Goal: Find specific page/section: Find specific page/section

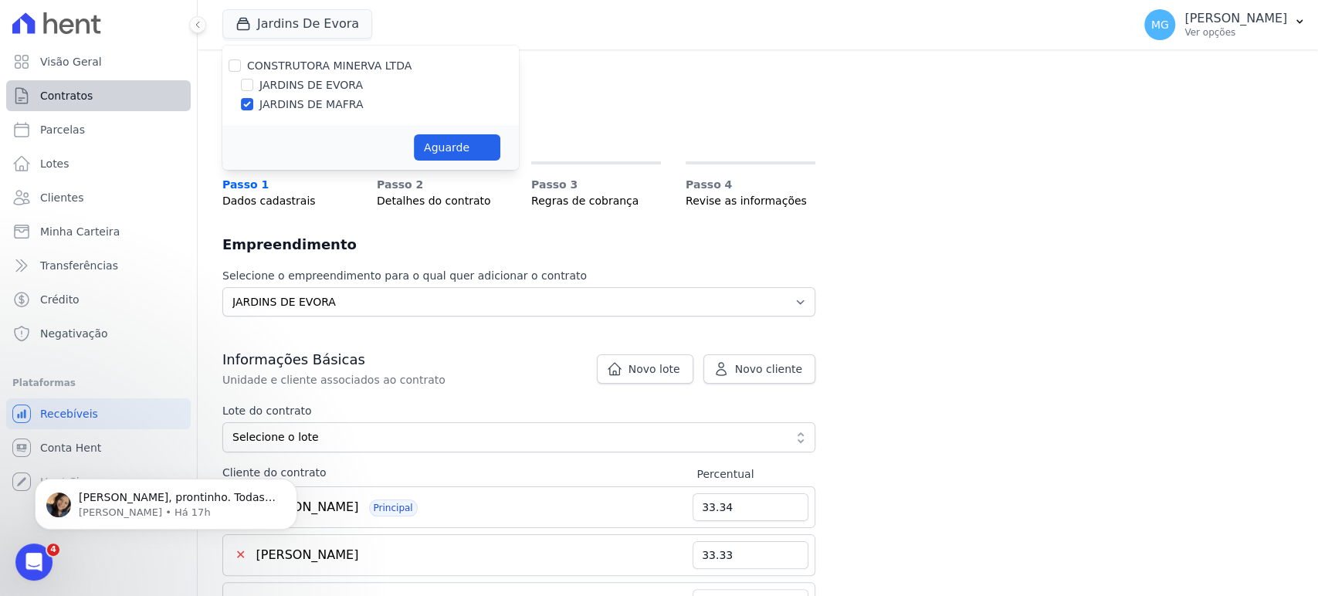
scroll to position [1065, 0]
click at [68, 127] on span "Parcelas" at bounding box center [62, 129] width 45 height 15
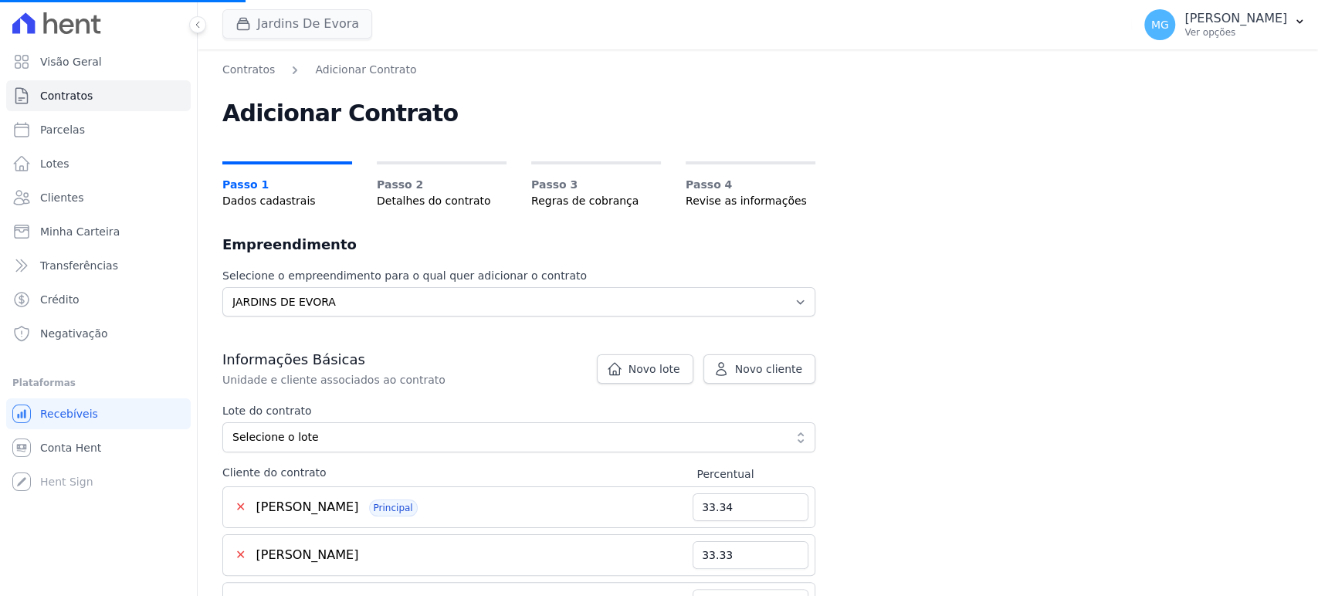
select select
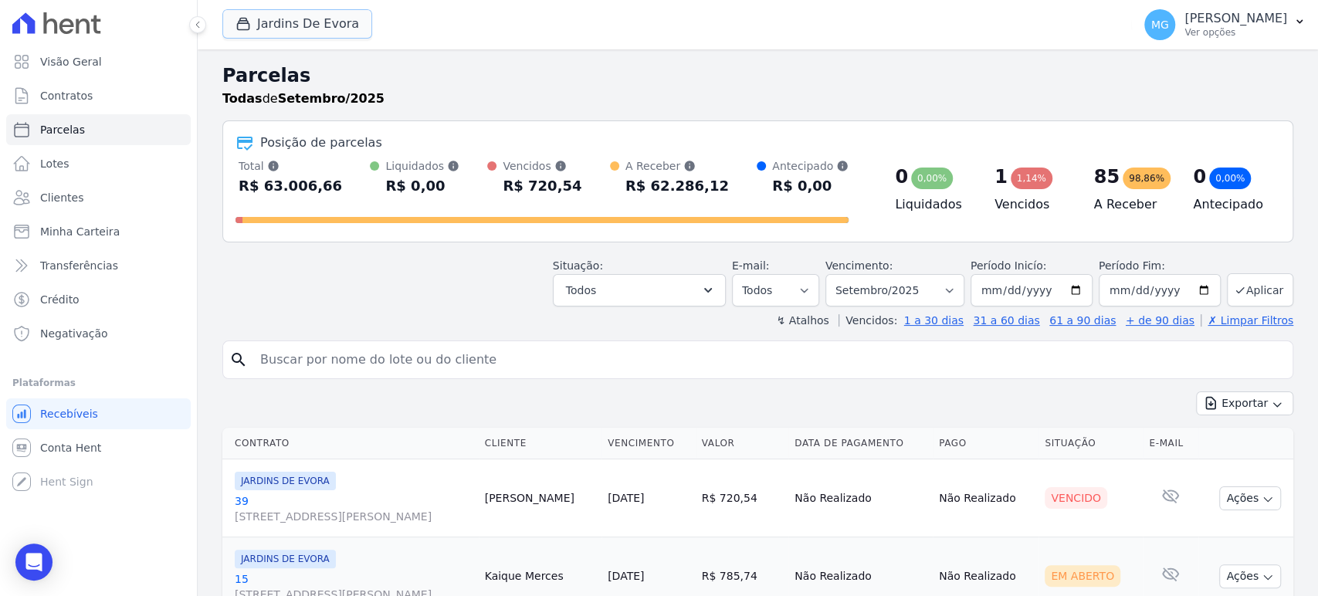
click at [259, 22] on button "Jardins De Evora" at bounding box center [297, 23] width 150 height 29
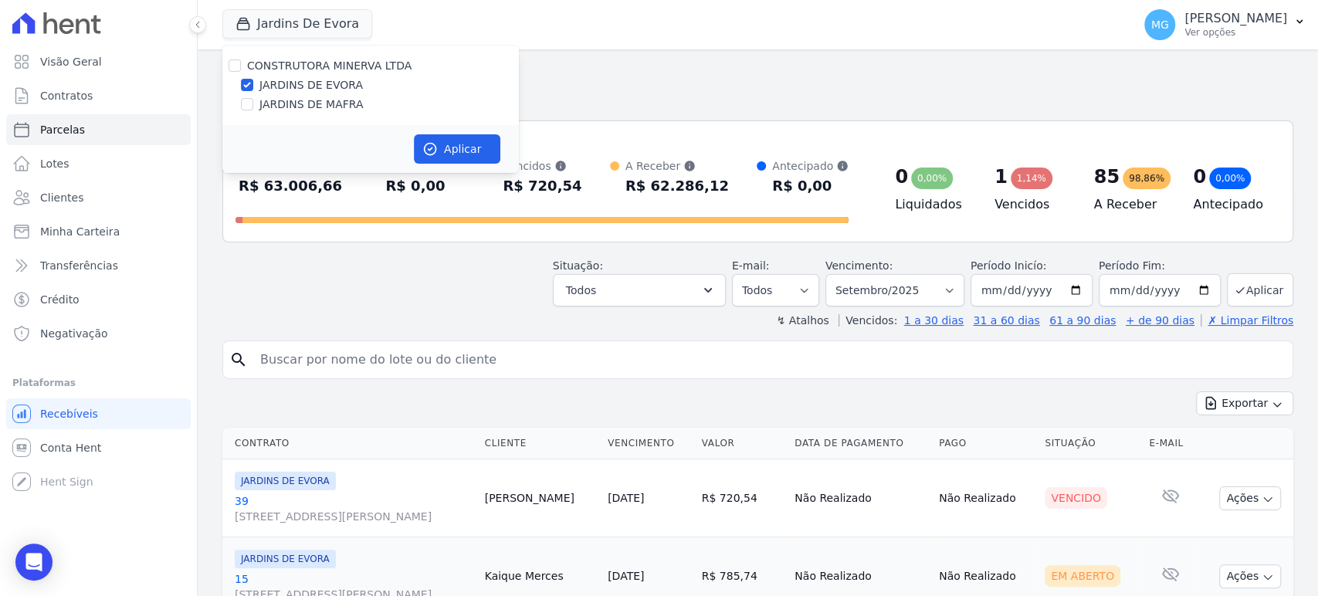
click at [265, 64] on label "CONSTRUTORA MINERVA LTDA" at bounding box center [329, 65] width 164 height 12
click at [241, 64] on input "CONSTRUTORA MINERVA LTDA" at bounding box center [235, 65] width 12 height 12
checkbox input "true"
click at [469, 147] on button "Aplicar" at bounding box center [457, 148] width 86 height 29
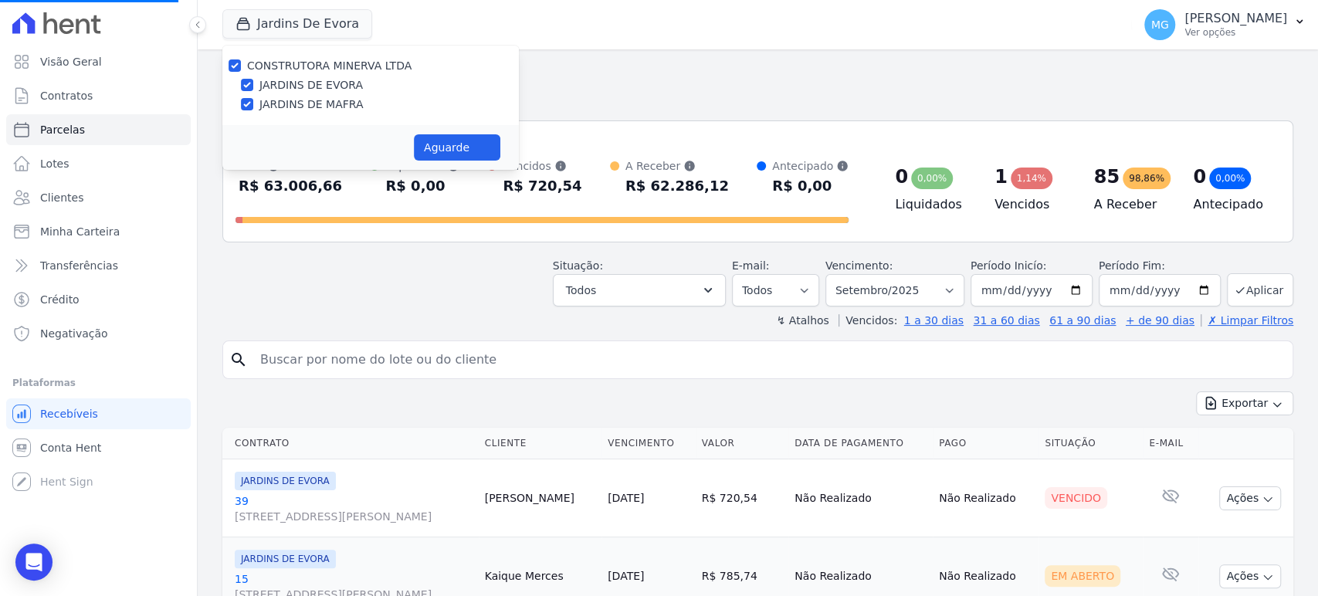
select select
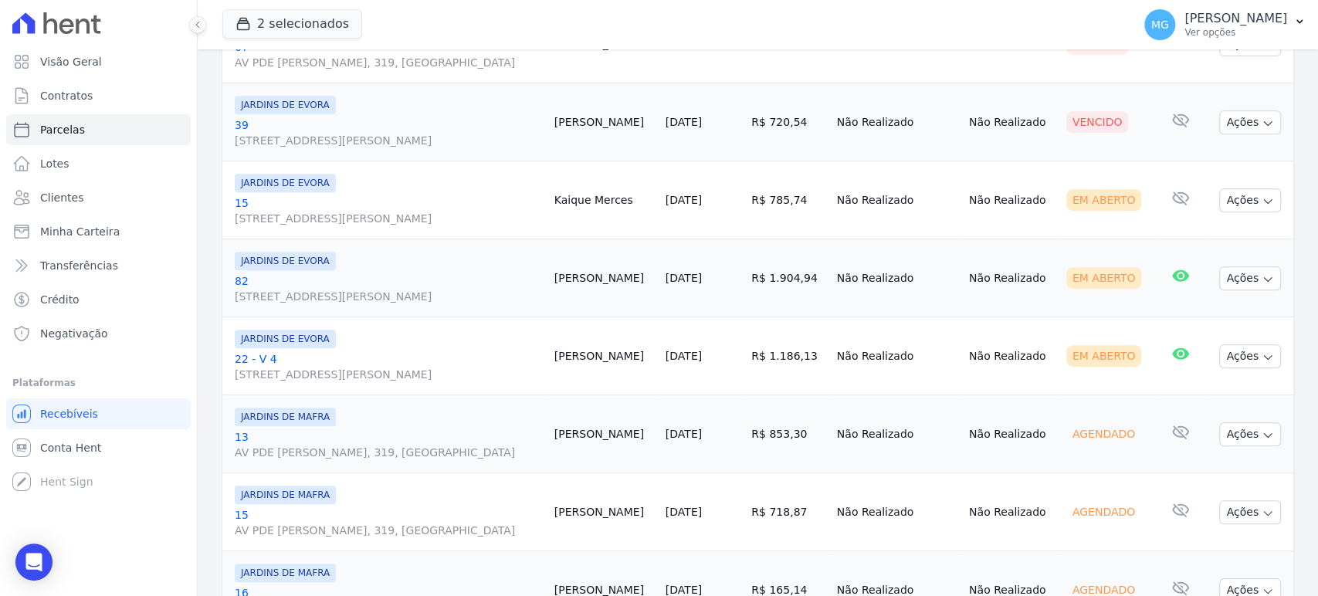
scroll to position [457, 0]
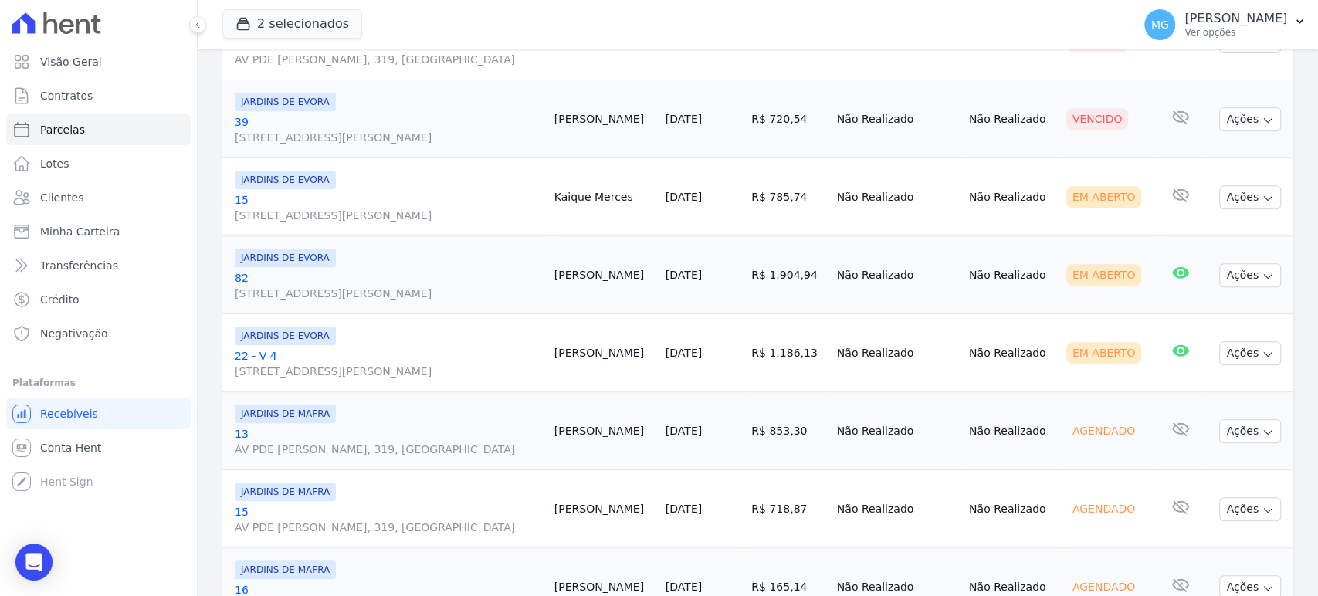
drag, startPoint x: 212, startPoint y: 155, endPoint x: 549, endPoint y: 296, distance: 364.7
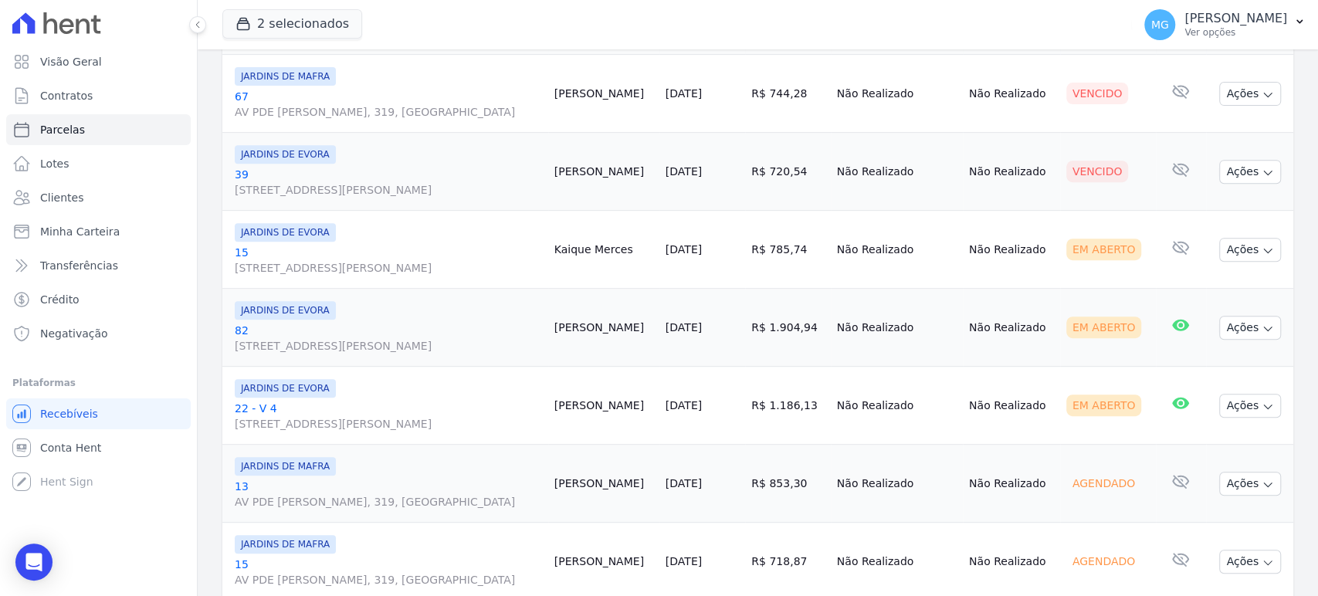
scroll to position [400, 0]
